Goal: Information Seeking & Learning: Check status

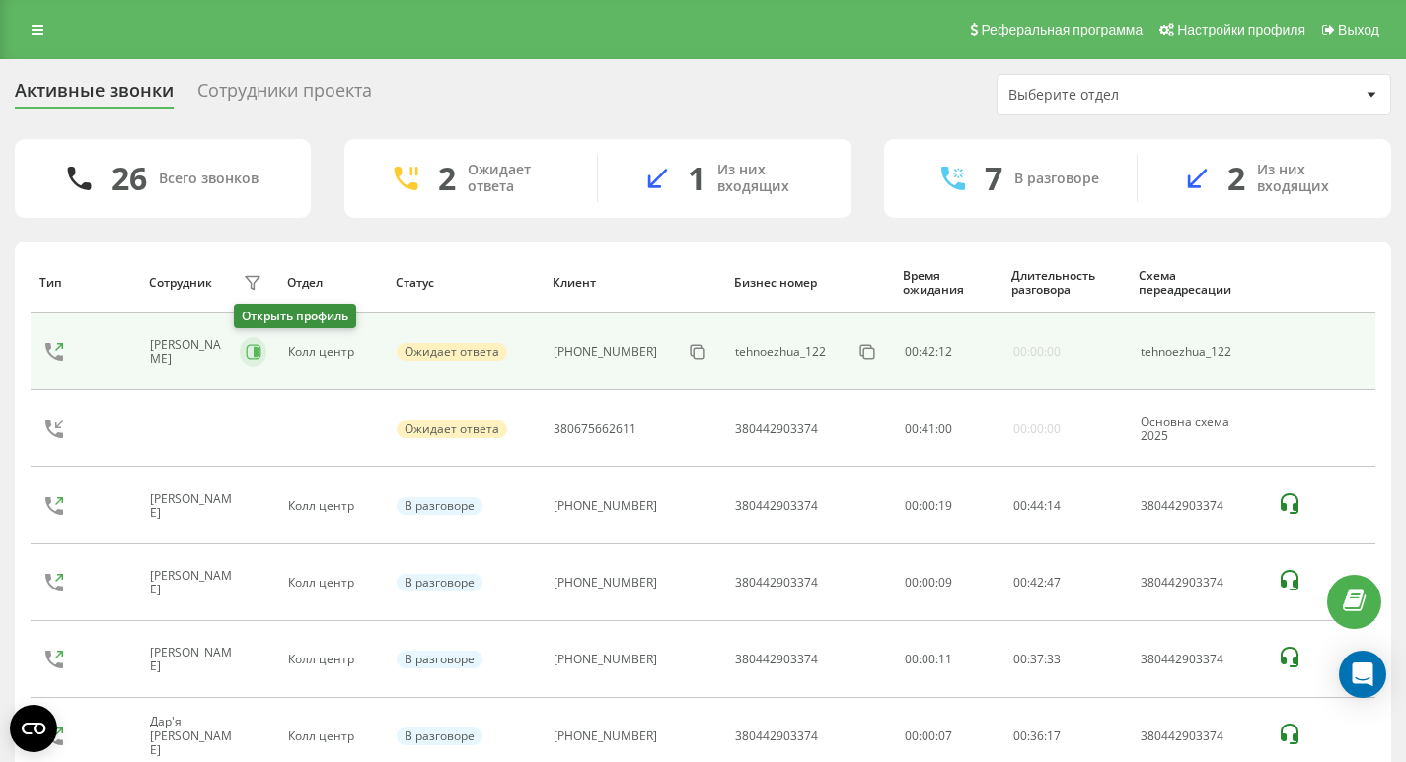
click at [240, 363] on button at bounding box center [253, 352] width 27 height 30
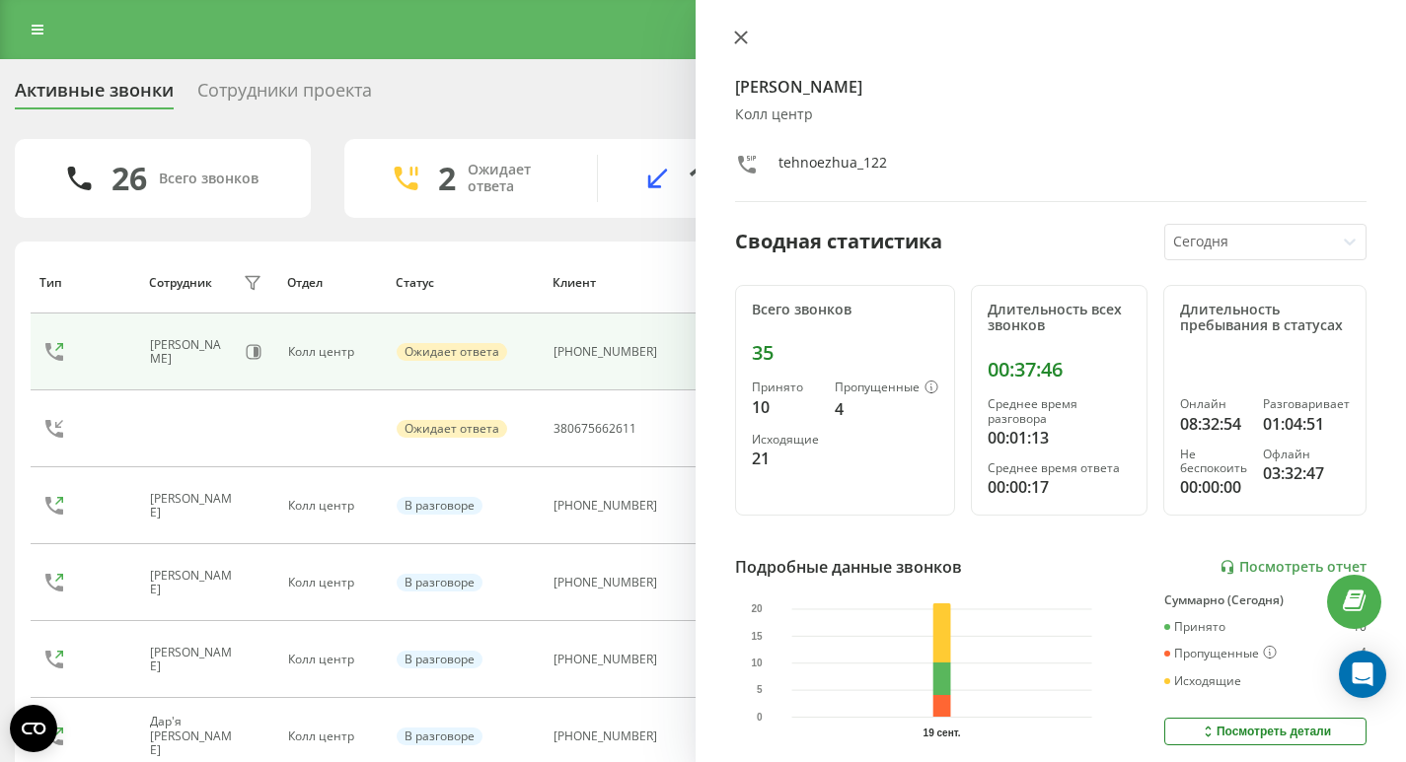
click at [743, 44] on button at bounding box center [741, 39] width 26 height 19
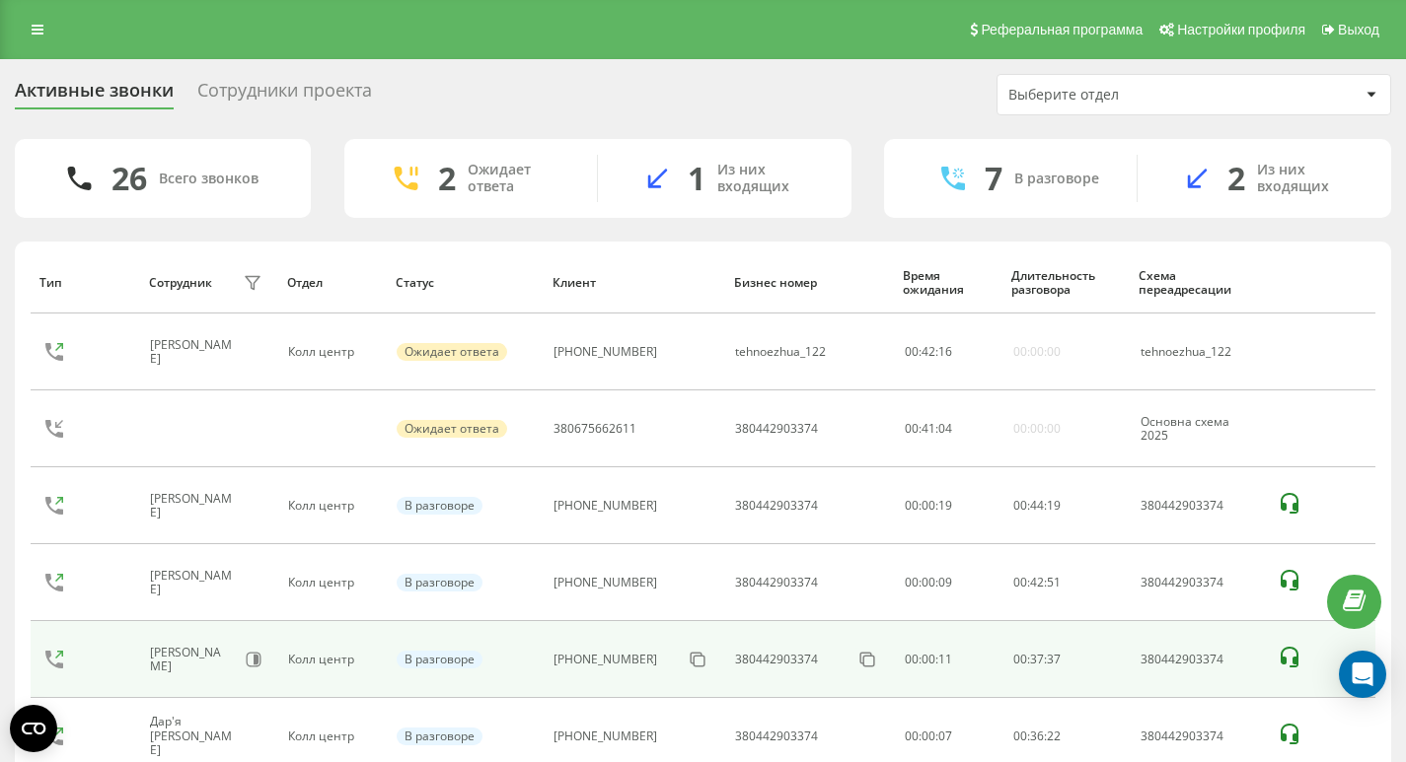
scroll to position [120, 0]
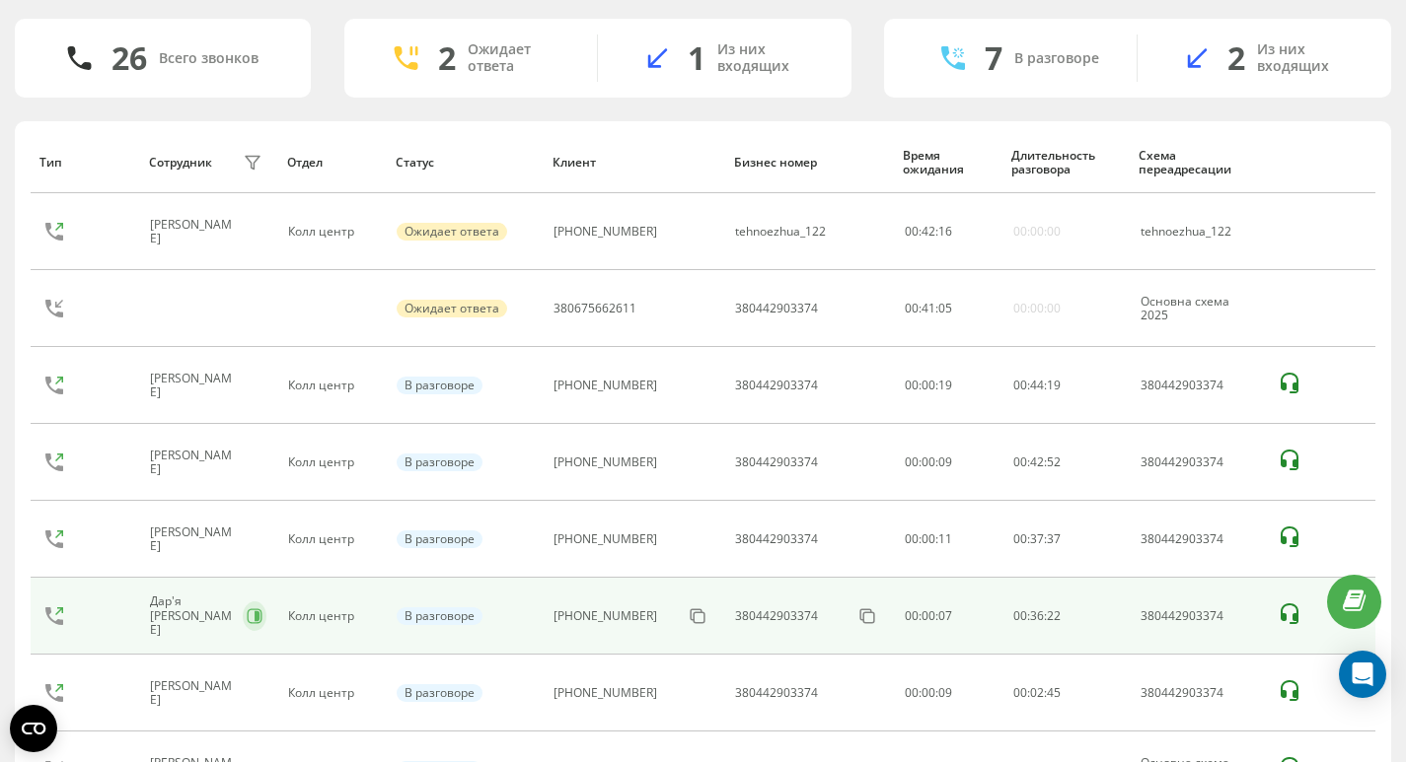
click at [252, 617] on icon at bounding box center [255, 617] width 15 height 15
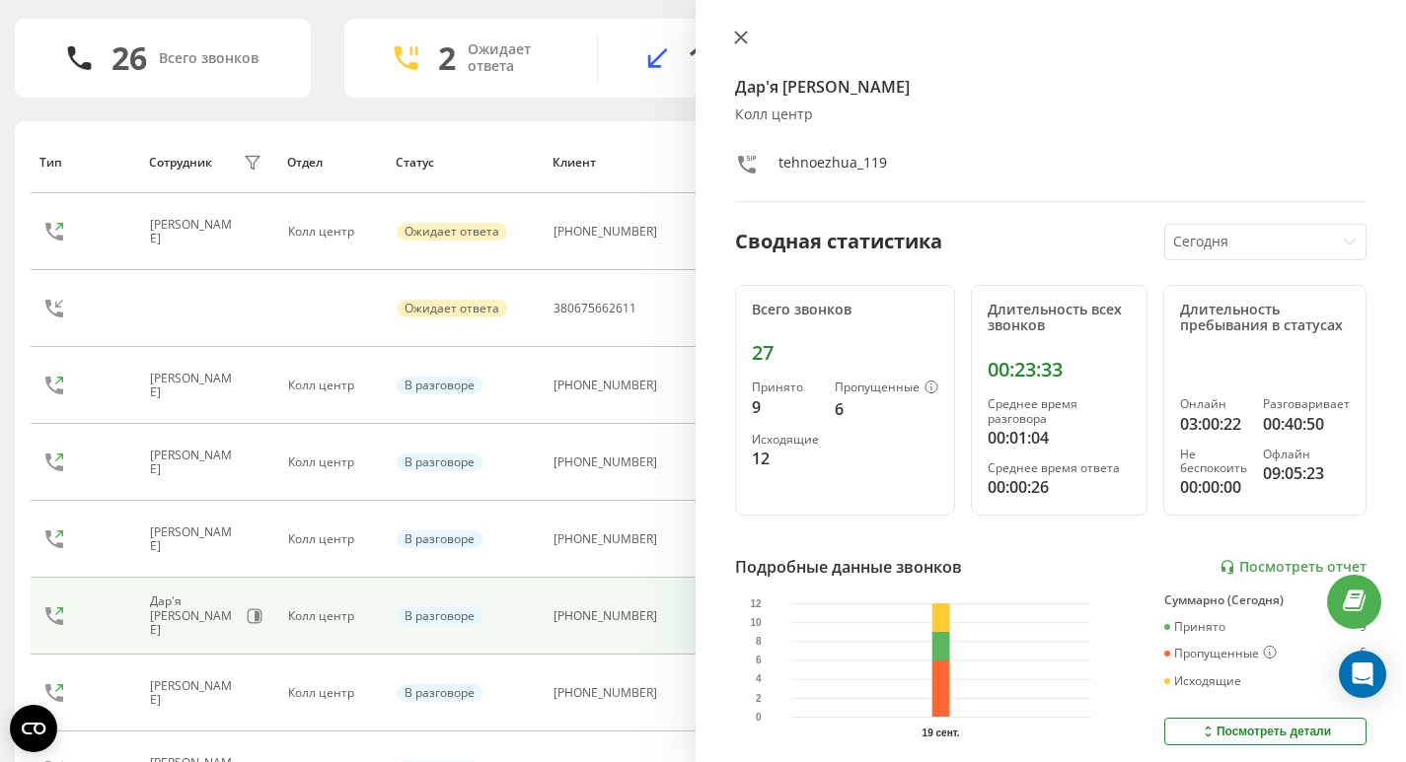
click at [740, 35] on icon at bounding box center [741, 38] width 14 height 14
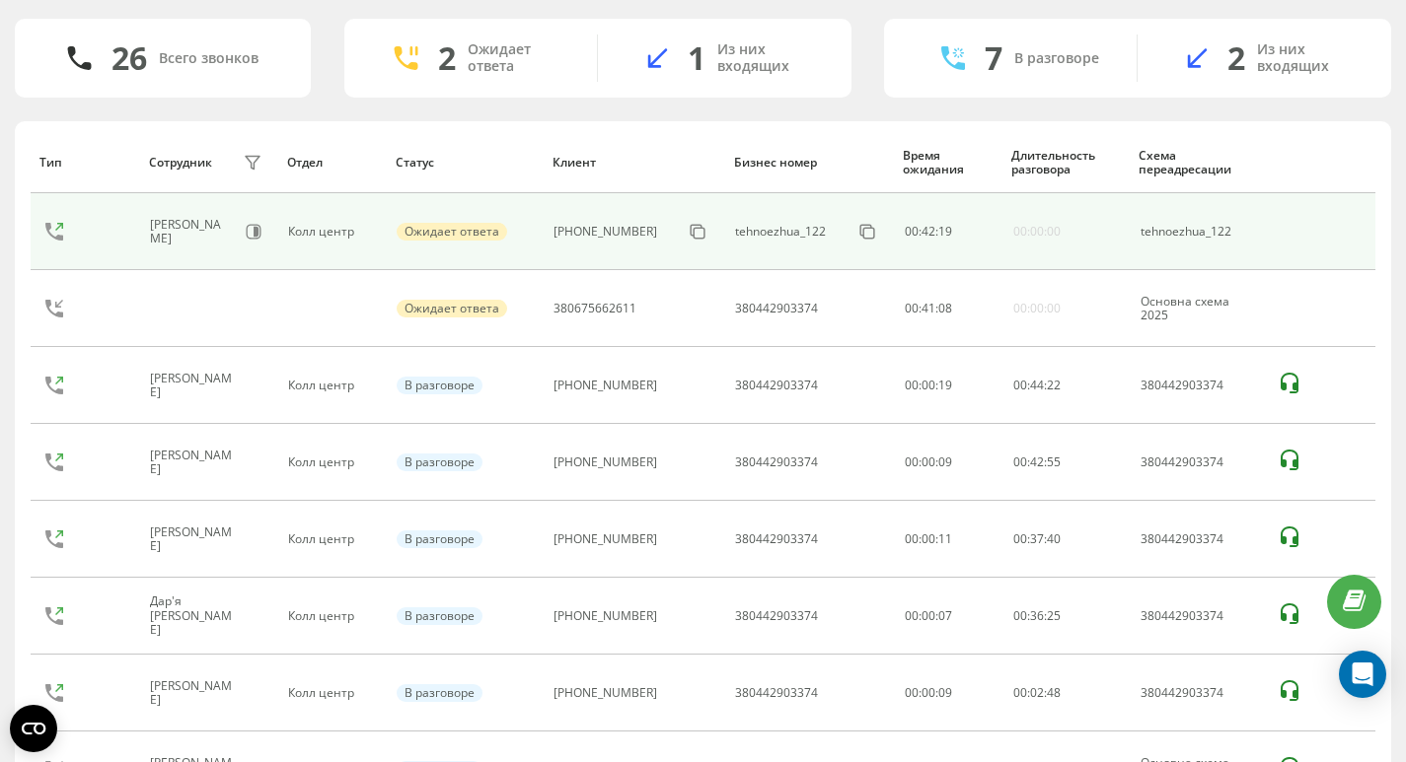
click at [230, 233] on div "[PERSON_NAME]" at bounding box center [208, 232] width 116 height 34
click at [240, 233] on button at bounding box center [253, 232] width 27 height 30
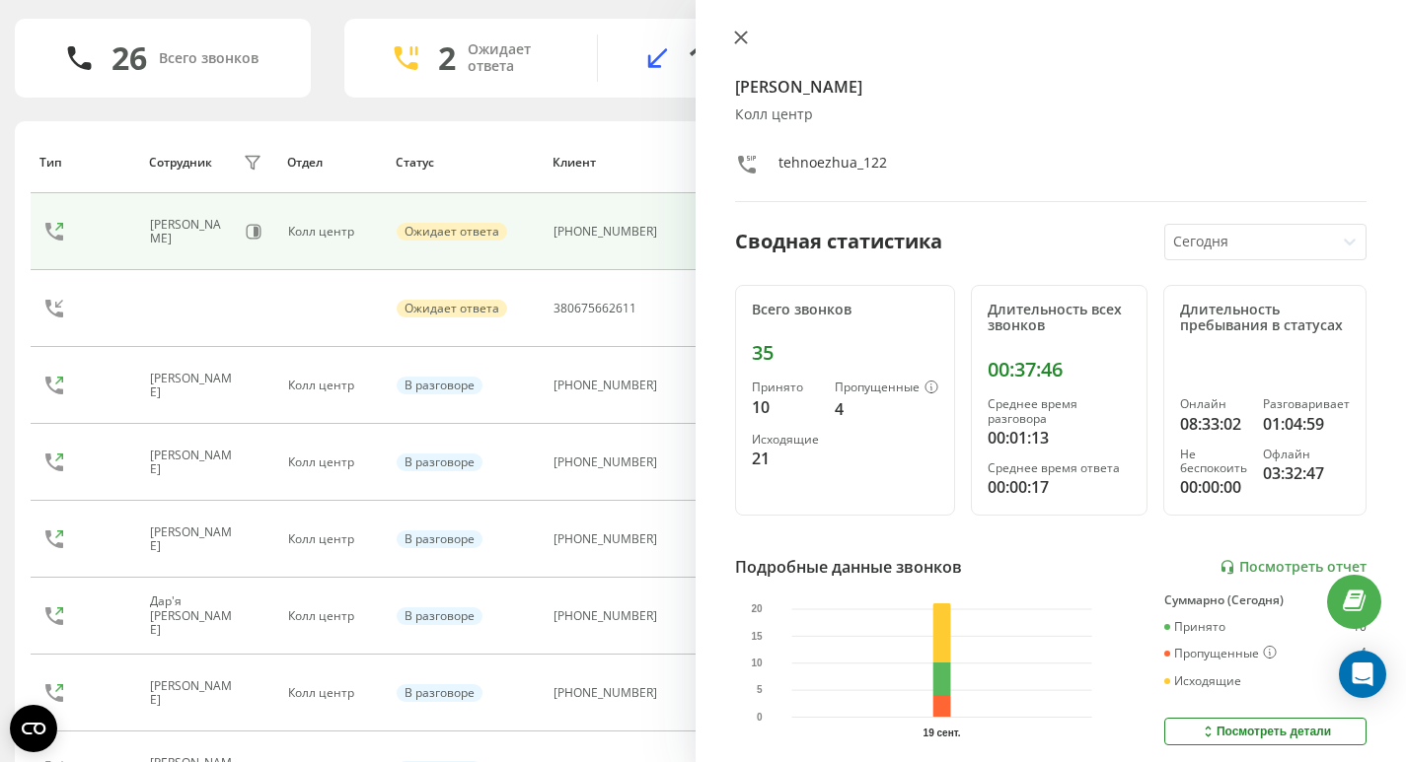
click at [749, 41] on button at bounding box center [741, 39] width 26 height 19
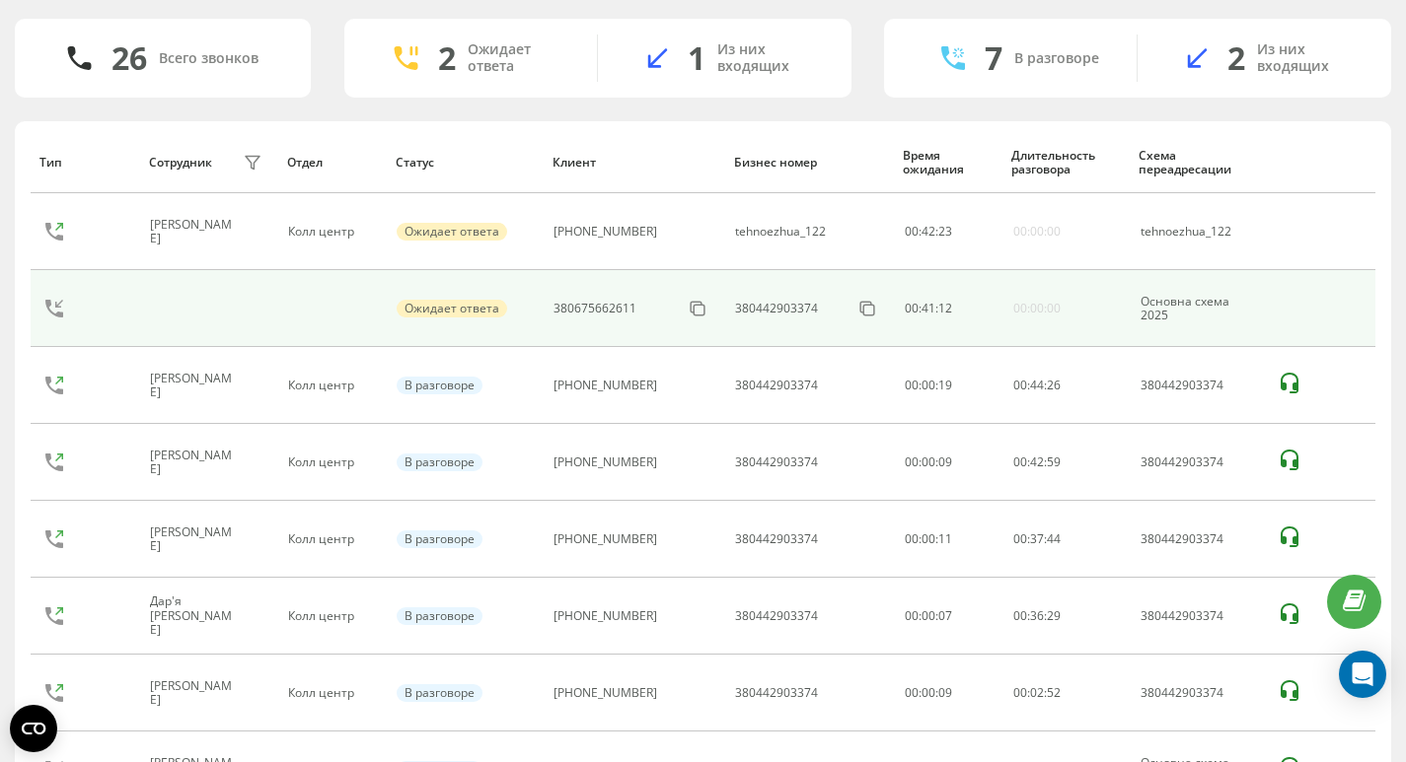
scroll to position [318, 0]
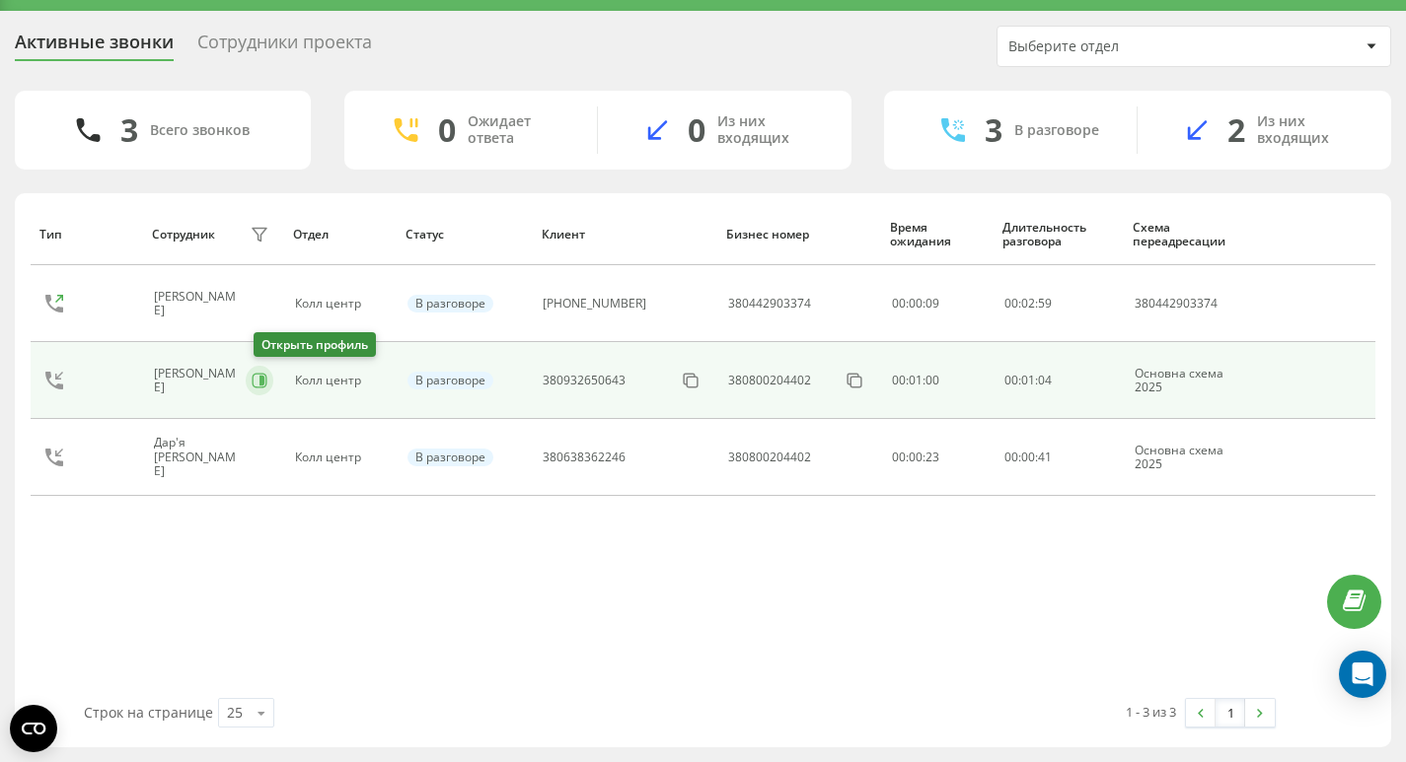
click at [262, 383] on icon at bounding box center [260, 381] width 16 height 16
